Goal: Transaction & Acquisition: Book appointment/travel/reservation

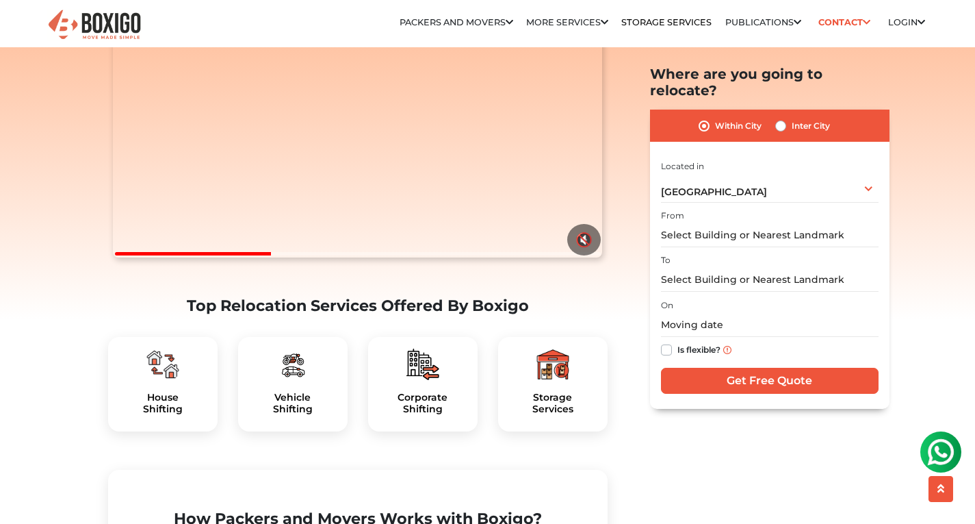
scroll to position [82, 0]
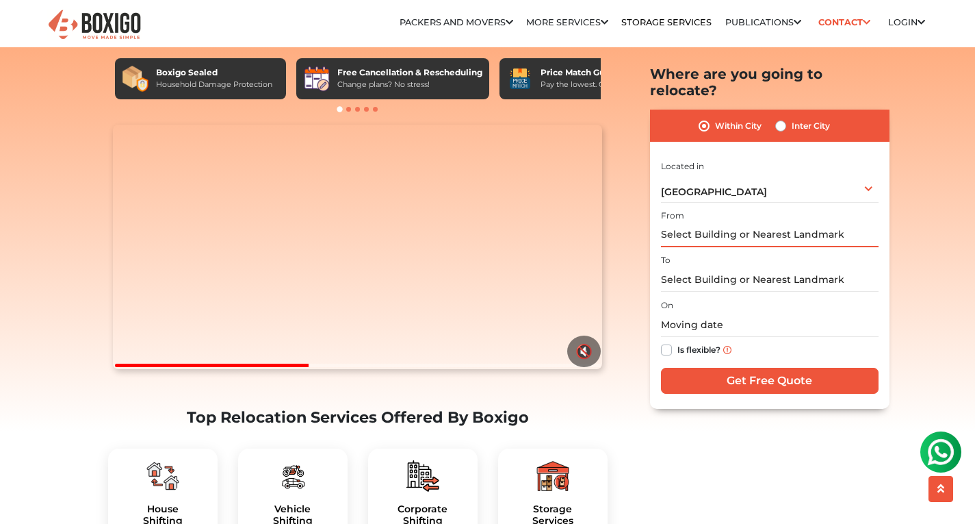
click at [713, 223] on input "text" at bounding box center [770, 235] width 218 height 24
type input "S"
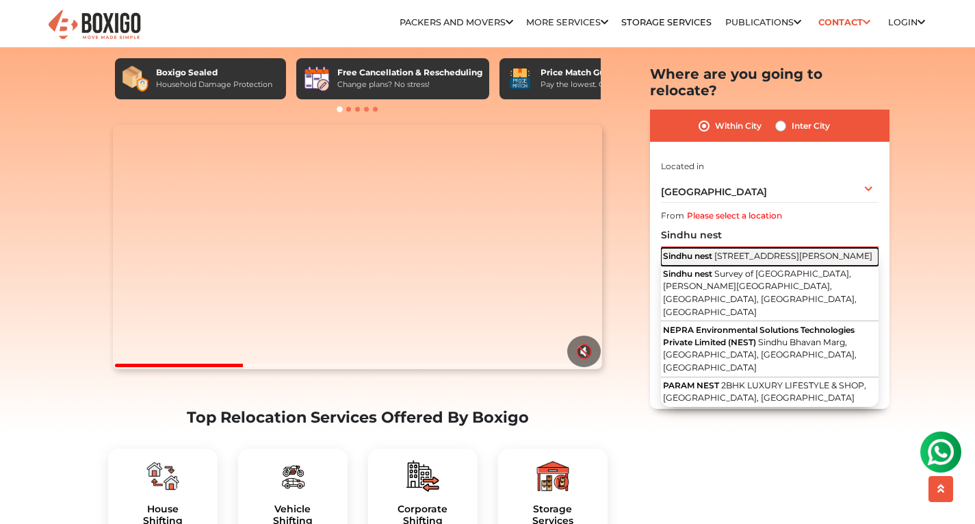
click at [729, 256] on span "[STREET_ADDRESS][PERSON_NAME]" at bounding box center [794, 256] width 158 height 10
type input "[STREET_ADDRESS][PERSON_NAME]"
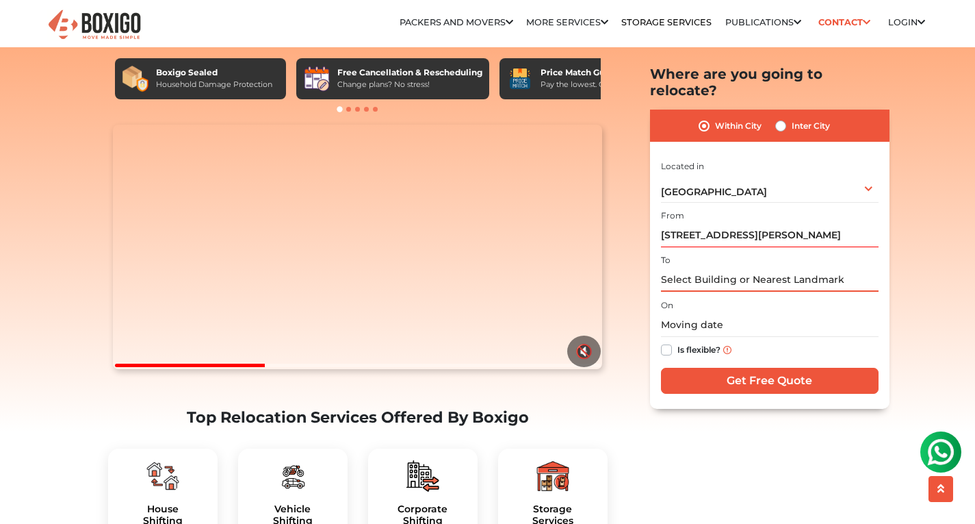
click at [729, 268] on input "text" at bounding box center [770, 280] width 218 height 24
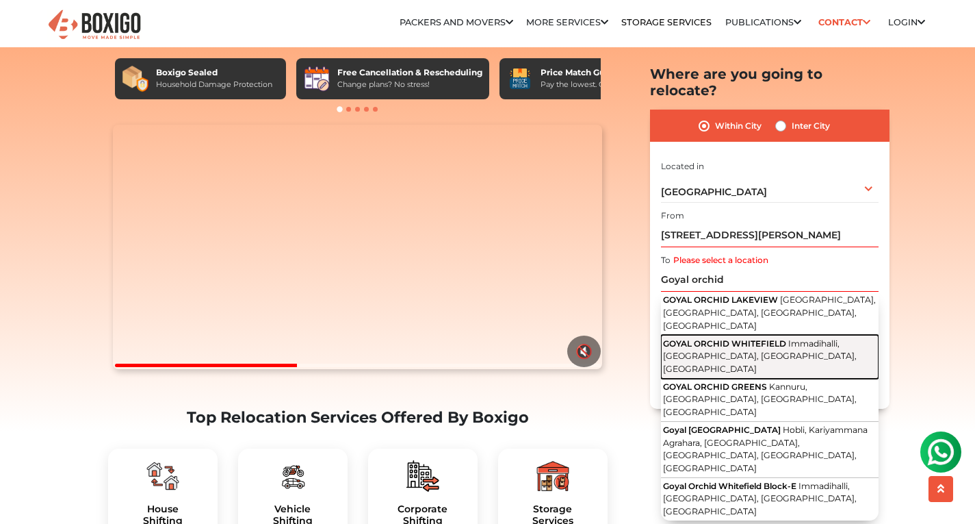
click at [748, 338] on span "GOYAL ORCHID WHITEFIELD" at bounding box center [724, 343] width 123 height 10
type input "GOYAL ORCHID WHITEFIELD, Immadihalli, [GEOGRAPHIC_DATA], [GEOGRAPHIC_DATA], [GE…"
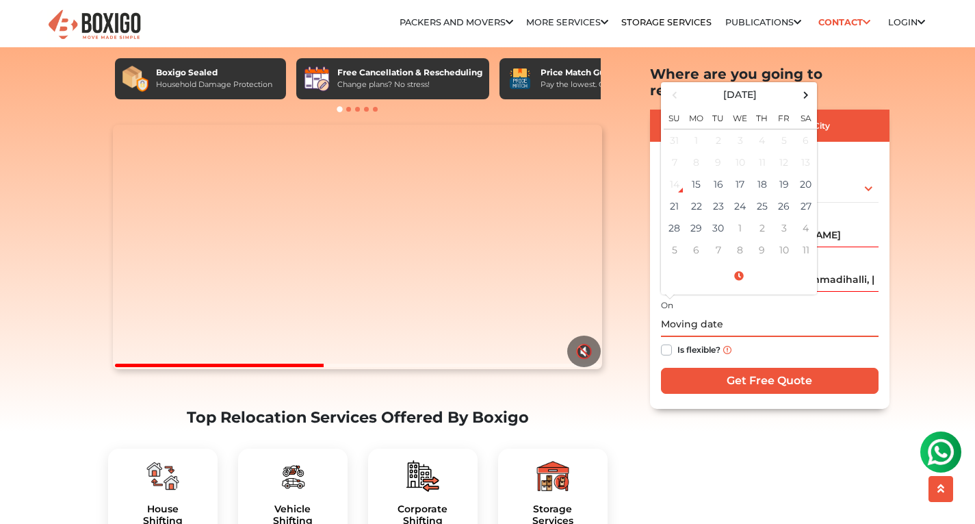
click at [726, 313] on input "text" at bounding box center [770, 325] width 218 height 24
click at [758, 195] on td "25" at bounding box center [763, 206] width 22 height 22
type input "[DATE] 12:00 AM"
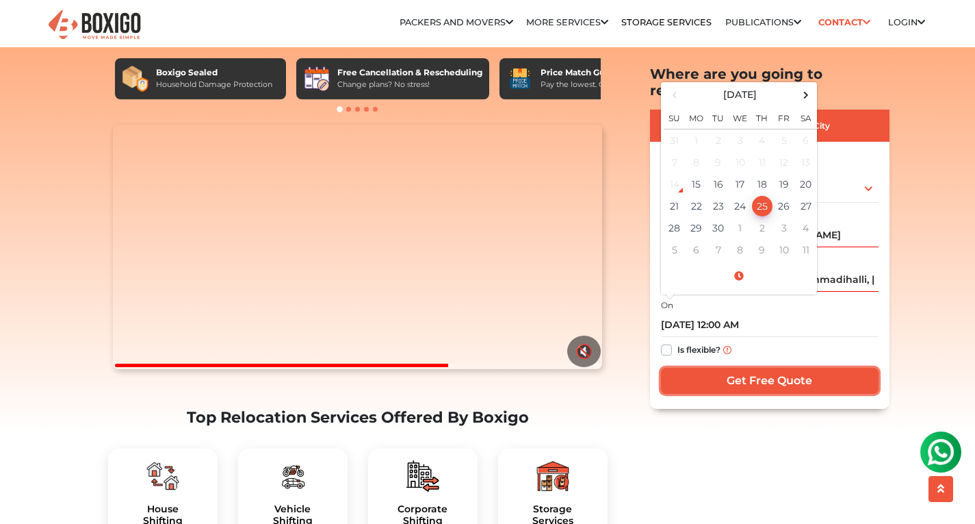
click at [752, 368] on input "Get Free Quote" at bounding box center [770, 381] width 218 height 26
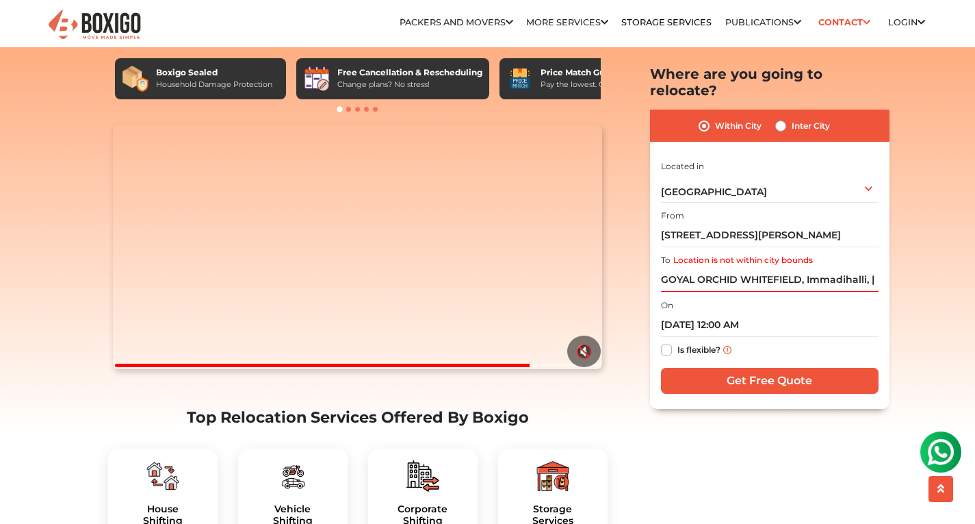
click at [792, 118] on label "Inter City" at bounding box center [811, 126] width 38 height 16
click at [778, 118] on input "Inter City" at bounding box center [781, 125] width 11 height 14
radio input "true"
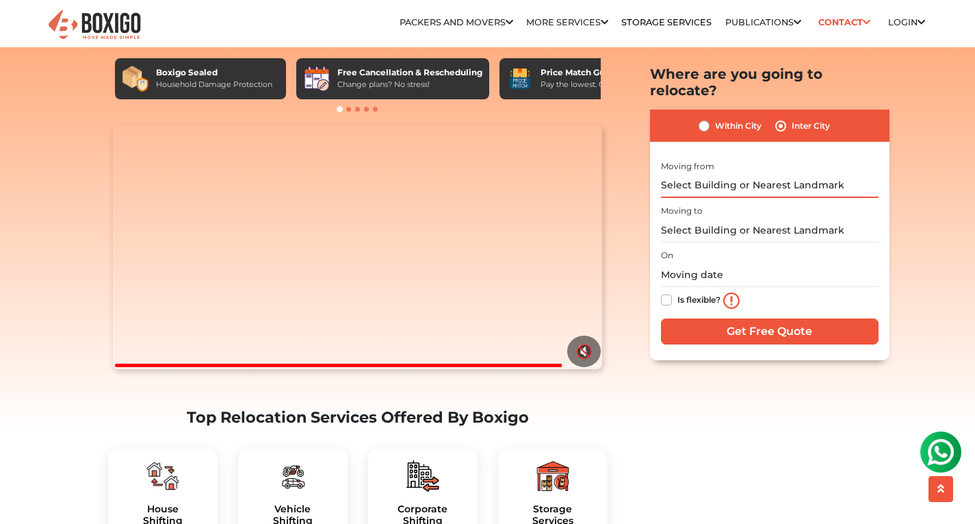
click at [718, 173] on input "text" at bounding box center [770, 185] width 218 height 24
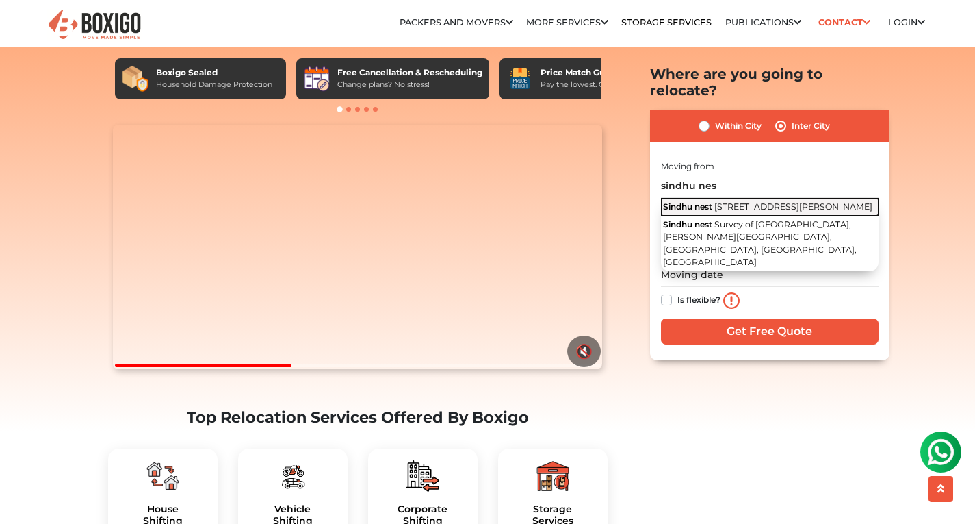
click at [724, 207] on span "[STREET_ADDRESS][PERSON_NAME]" at bounding box center [794, 206] width 158 height 10
type input "[STREET_ADDRESS][PERSON_NAME]"
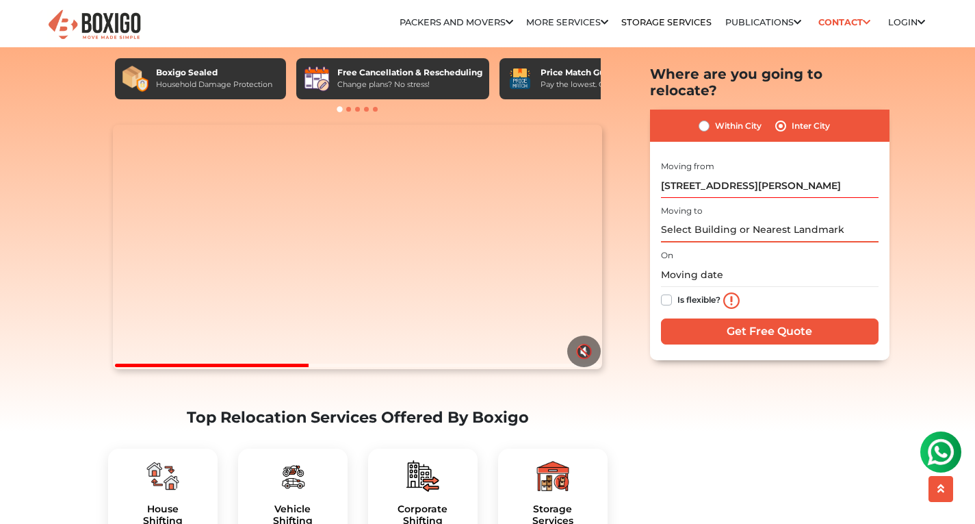
click at [719, 218] on input "text" at bounding box center [770, 230] width 218 height 24
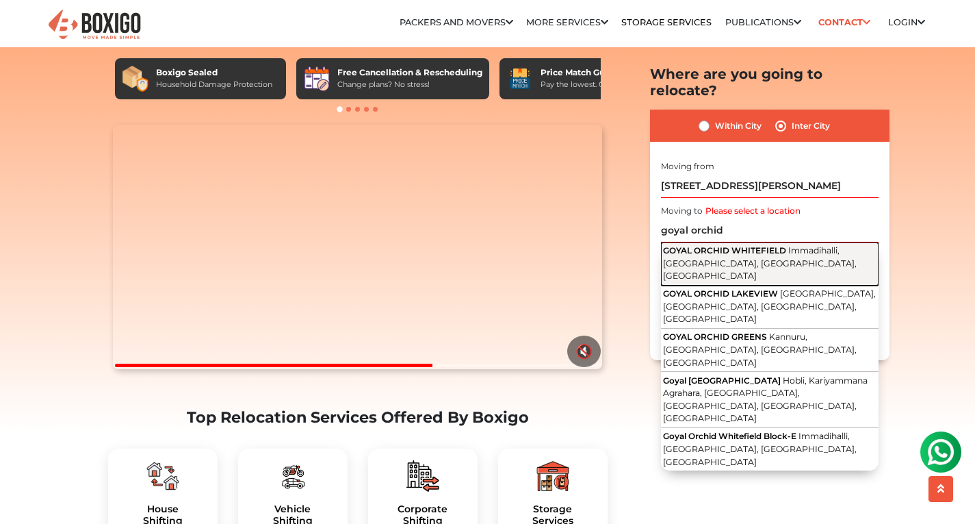
click at [743, 245] on span "GOYAL ORCHID WHITEFIELD" at bounding box center [724, 250] width 123 height 10
type input "GOYAL ORCHID WHITEFIELD, Immadihalli, [GEOGRAPHIC_DATA], [GEOGRAPHIC_DATA], [GE…"
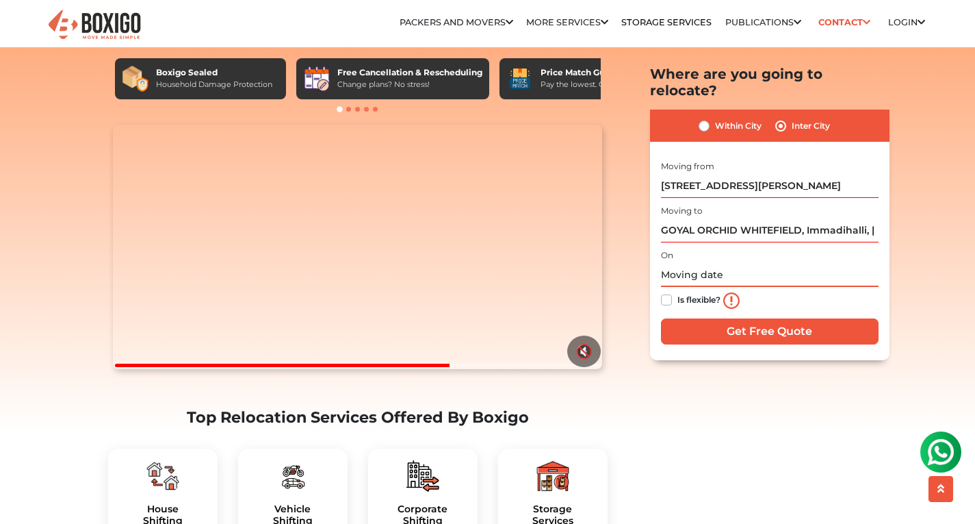
click at [734, 263] on input "text" at bounding box center [770, 275] width 218 height 24
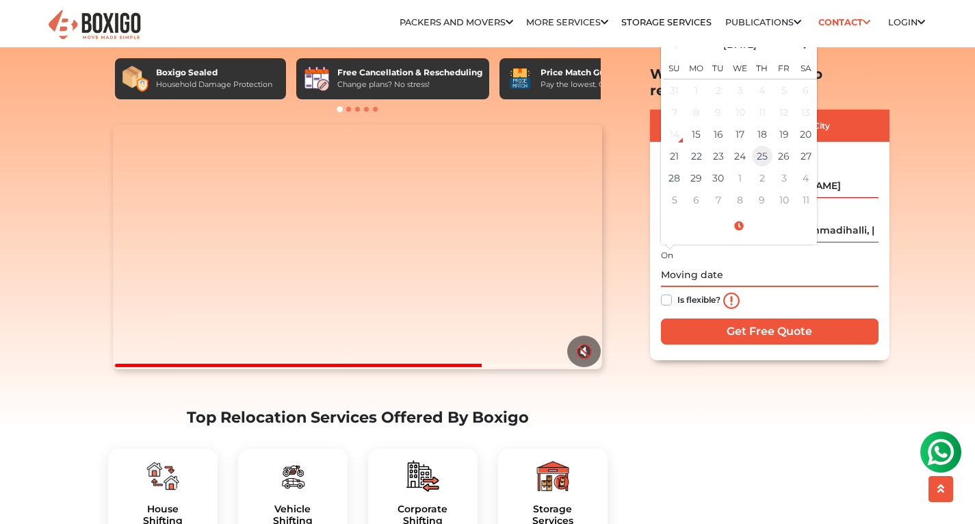
click at [756, 145] on td "25" at bounding box center [763, 156] width 22 height 22
type input "[DATE] 12:00 AM"
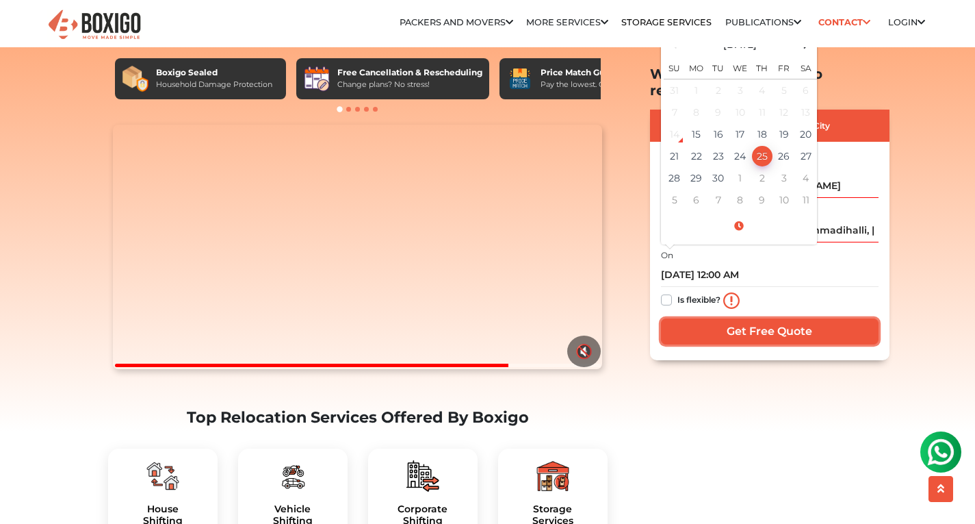
click at [742, 318] on input "Get Free Quote" at bounding box center [770, 331] width 218 height 26
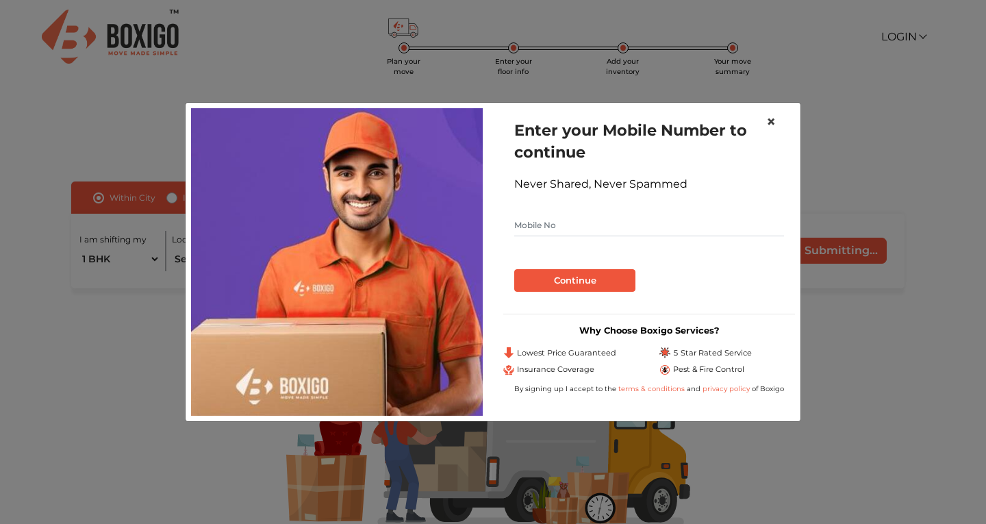
click at [767, 119] on span "×" at bounding box center [771, 122] width 10 height 20
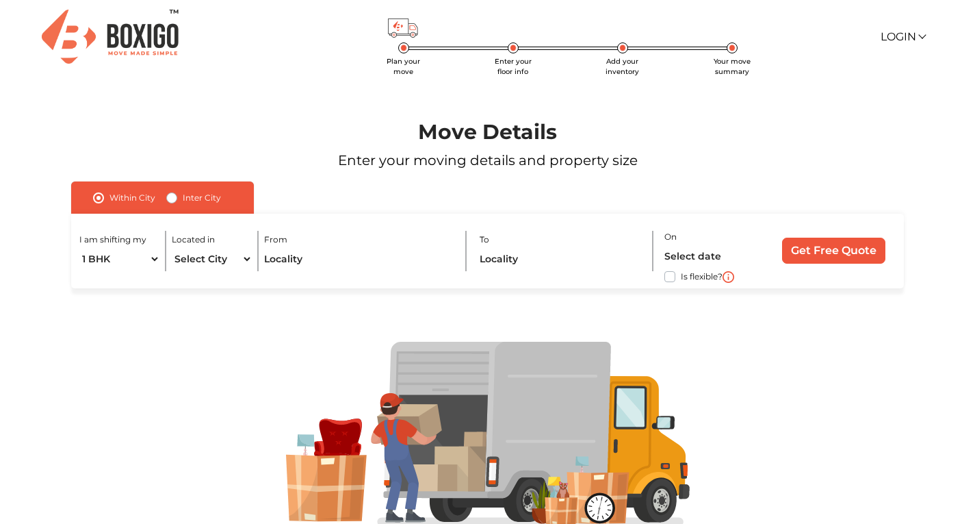
click at [164, 204] on div "Within City Inter City" at bounding box center [162, 197] width 183 height 32
click at [183, 203] on label "Inter City" at bounding box center [202, 198] width 38 height 16
click at [170, 203] on input "Inter City" at bounding box center [171, 197] width 11 height 14
radio input "true"
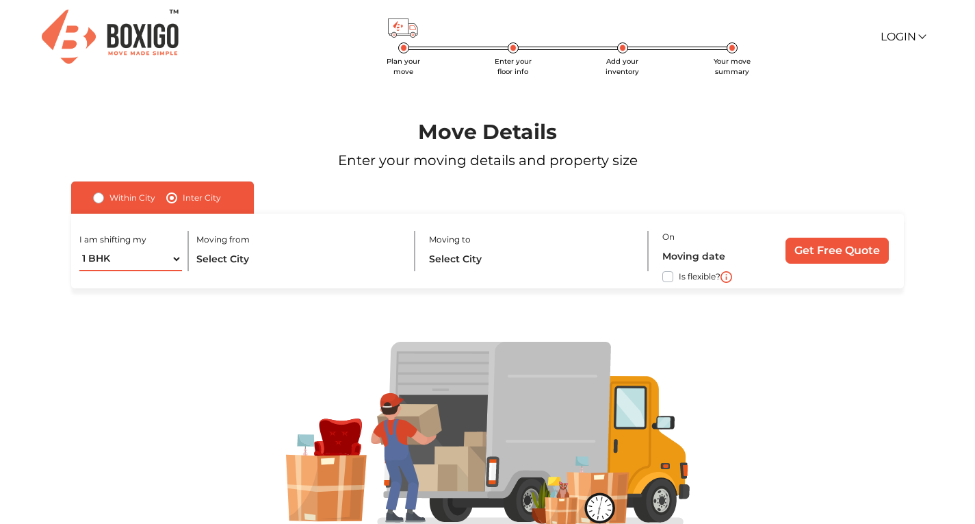
click at [176, 259] on select "1 BHK 2 BHK 3 BHK 3 + BHK FEW ITEMS" at bounding box center [130, 259] width 103 height 24
select select "FEW ITEMS"
click at [79, 247] on select "1 BHK 2 BHK 3 BHK 3 + BHK FEW ITEMS" at bounding box center [130, 259] width 103 height 24
click at [273, 261] on input "text" at bounding box center [299, 259] width 206 height 24
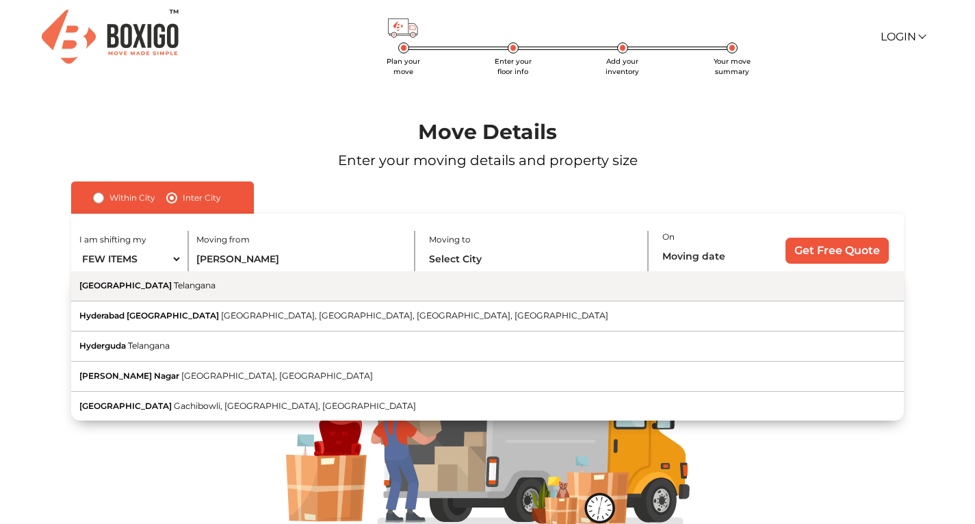
click at [247, 290] on button "Hyderabad Telangana" at bounding box center [487, 286] width 833 height 30
type input "[GEOGRAPHIC_DATA], [GEOGRAPHIC_DATA]"
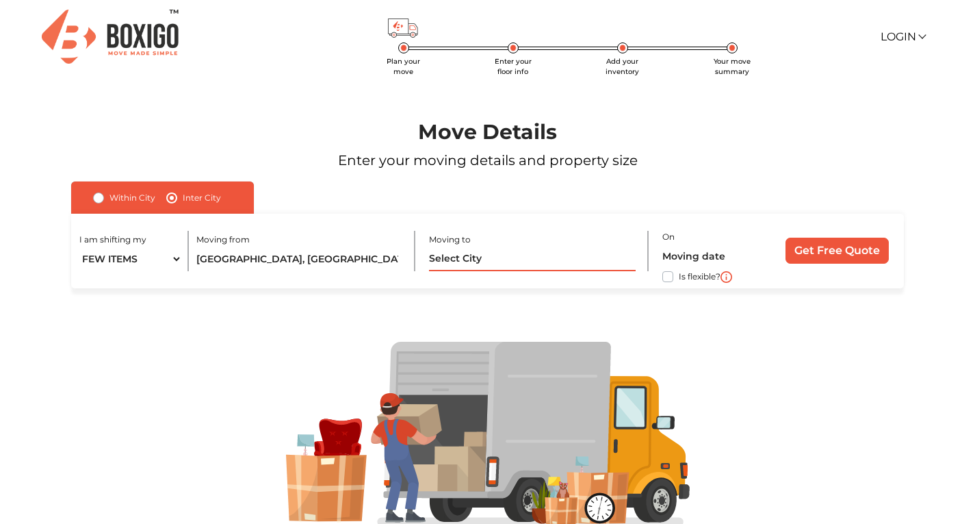
click at [443, 263] on input "text" at bounding box center [532, 259] width 206 height 24
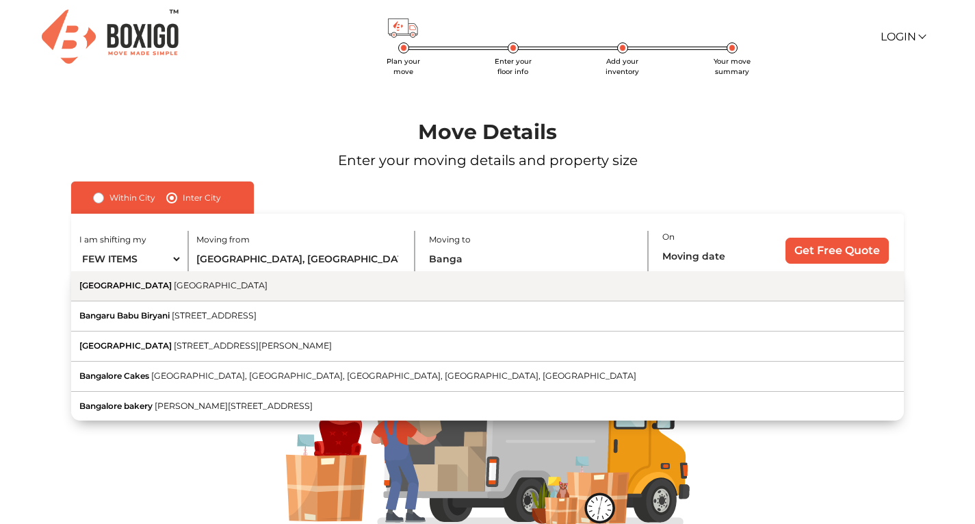
click at [445, 285] on button "Bangalore Karnataka" at bounding box center [487, 286] width 833 height 30
type input "Bangalore, Karnataka"
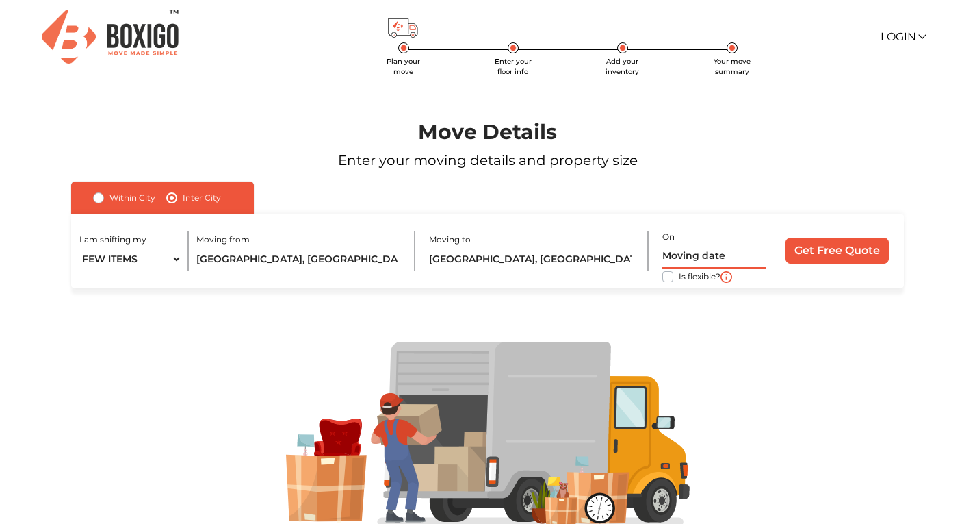
click at [697, 259] on input "text" at bounding box center [715, 256] width 104 height 24
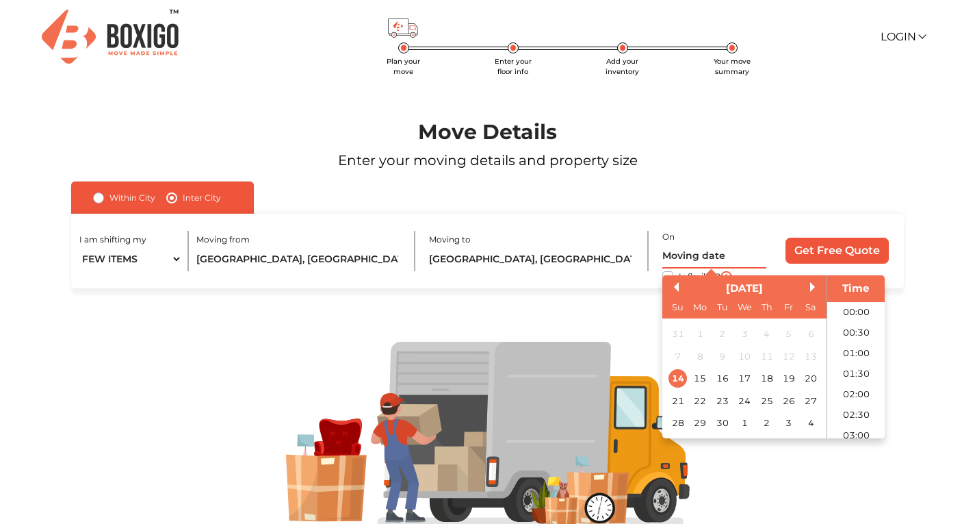
scroll to position [435, 0]
click at [761, 398] on div "25" at bounding box center [767, 401] width 18 height 18
type input "25/09/2025 12:00 AM"
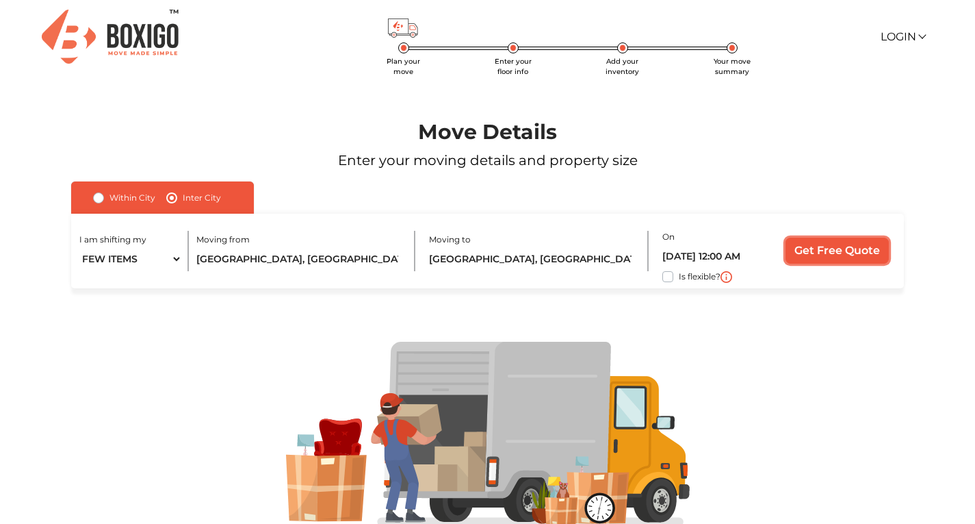
click at [839, 243] on input "Get Free Quote" at bounding box center [837, 251] width 103 height 26
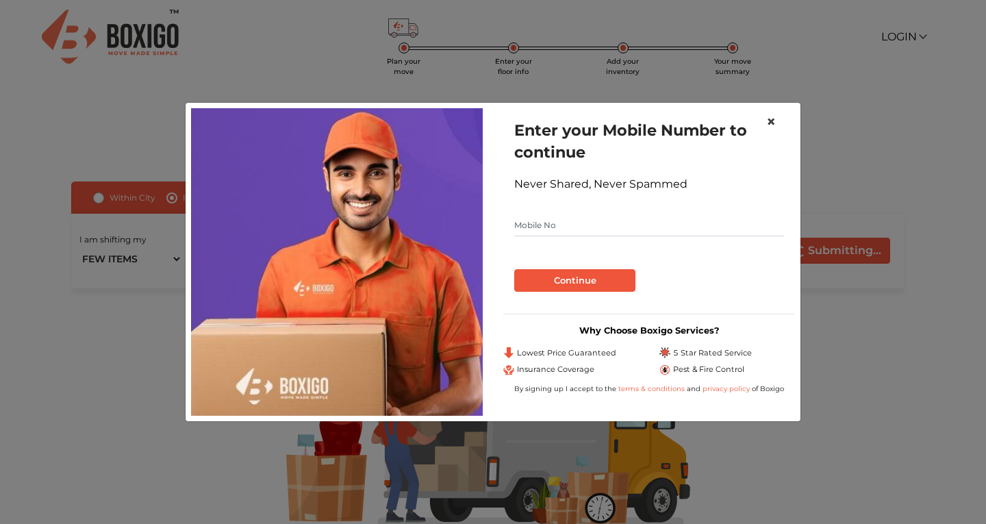
click at [776, 122] on button "×" at bounding box center [770, 122] width 31 height 38
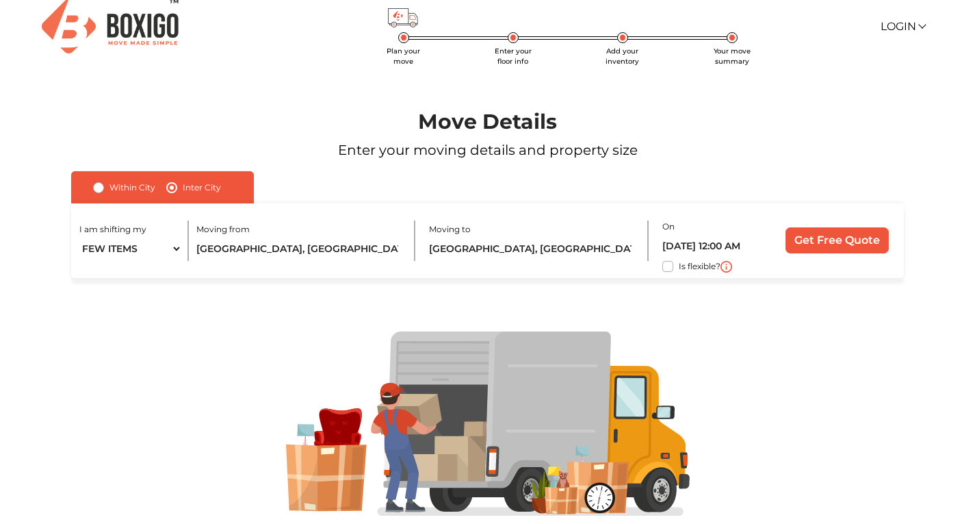
scroll to position [0, 0]
